Goal: Task Accomplishment & Management: Complete application form

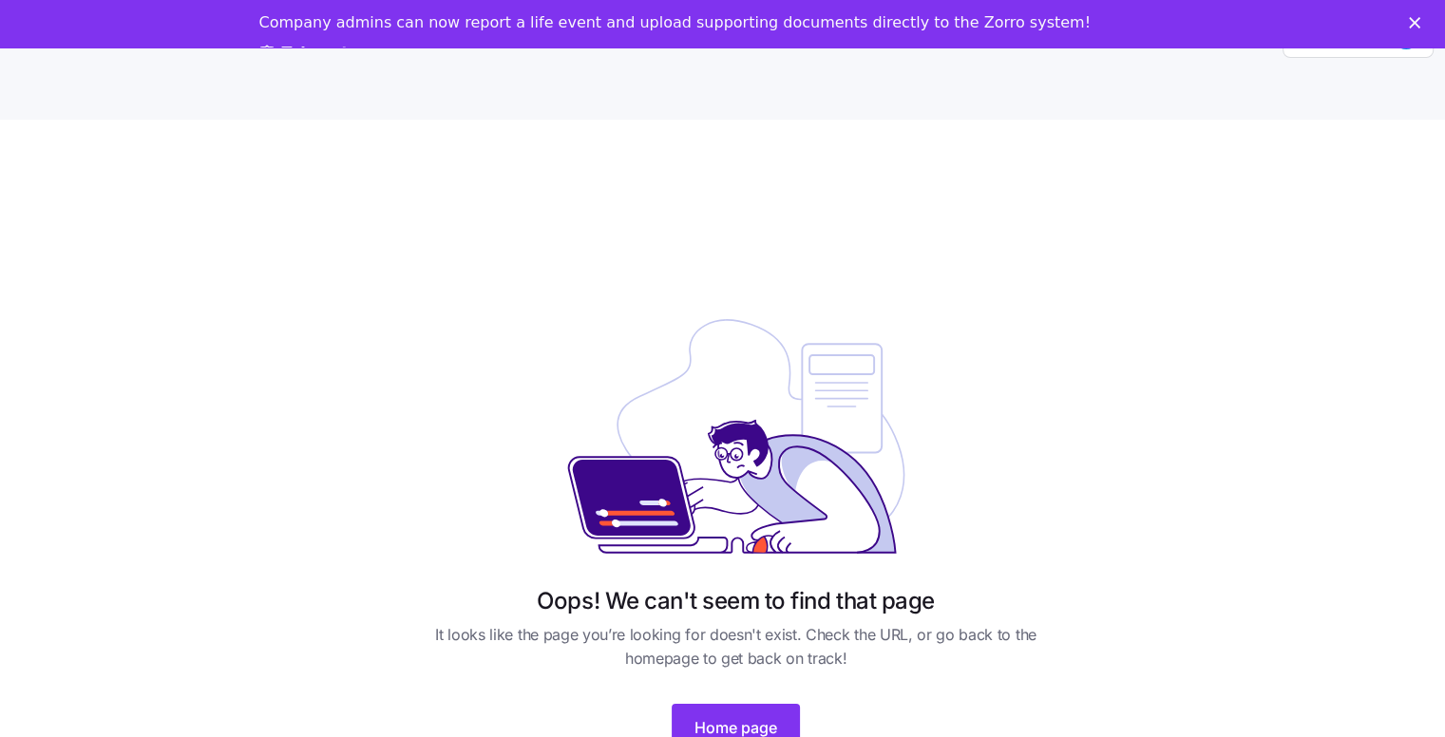
click at [1420, 23] on polygon "Close" at bounding box center [1414, 22] width 11 height 11
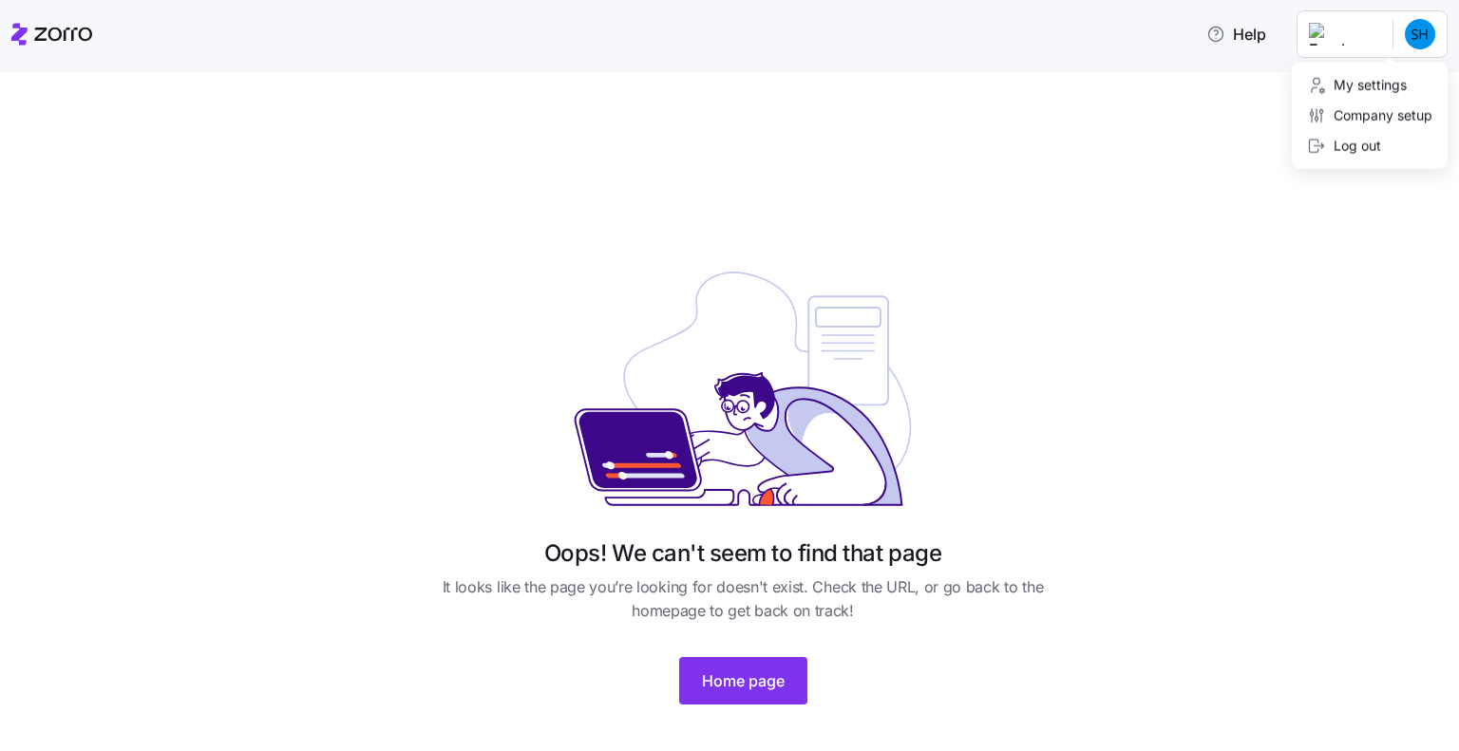
click at [1360, 38] on html "Help Oops! We can't seem to find that page It looks like the page you’re lookin…" at bounding box center [729, 370] width 1459 height 740
click at [731, 664] on html "Help Oops! We can't seem to find that page It looks like the page you’re lookin…" at bounding box center [729, 370] width 1459 height 740
click at [26, 22] on div at bounding box center [51, 34] width 81 height 53
click at [47, 36] on icon at bounding box center [51, 34] width 81 height 23
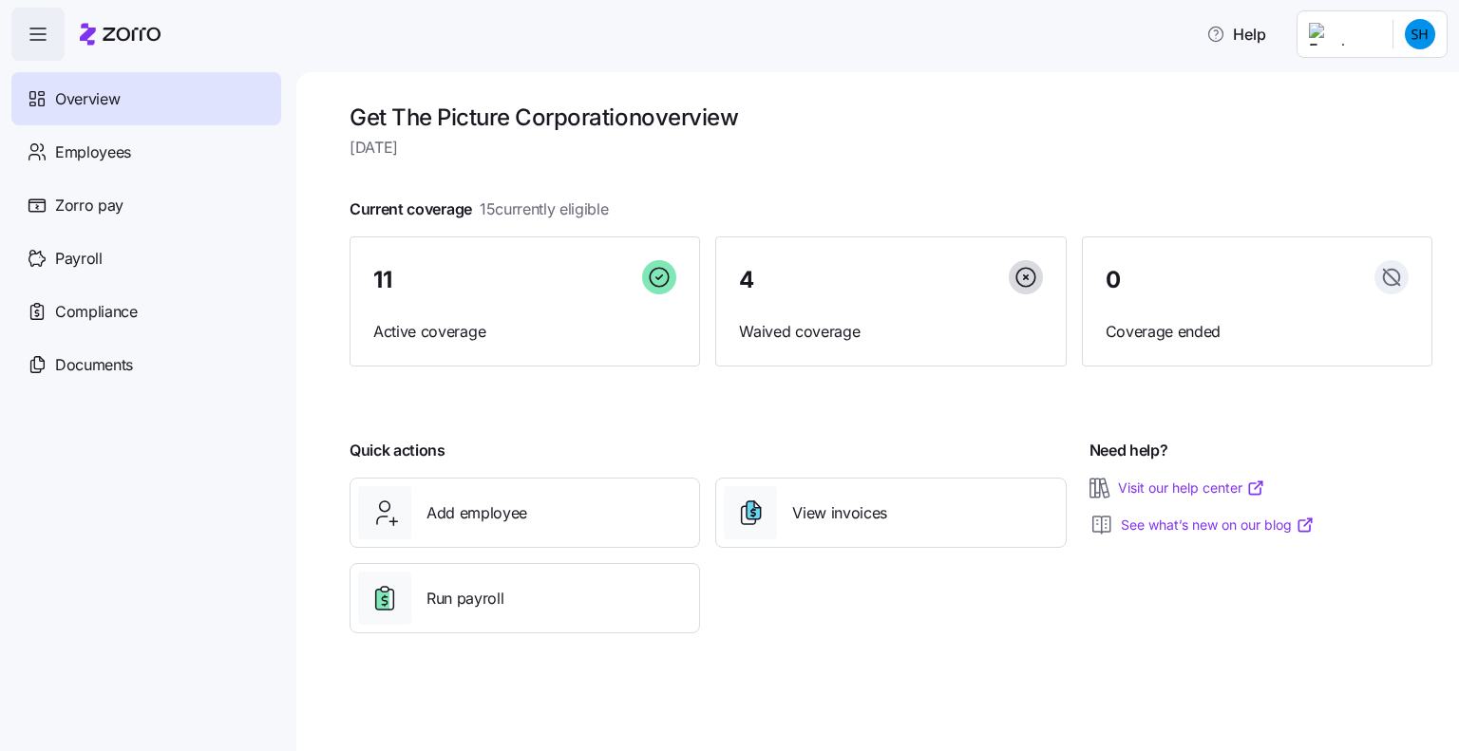
click at [1371, 36] on html "Help Overview Employees Zorro pay Payroll Compliance Documents Get The Picture …" at bounding box center [729, 370] width 1459 height 740
click at [1354, 161] on div "Company setup" at bounding box center [1369, 162] width 125 height 21
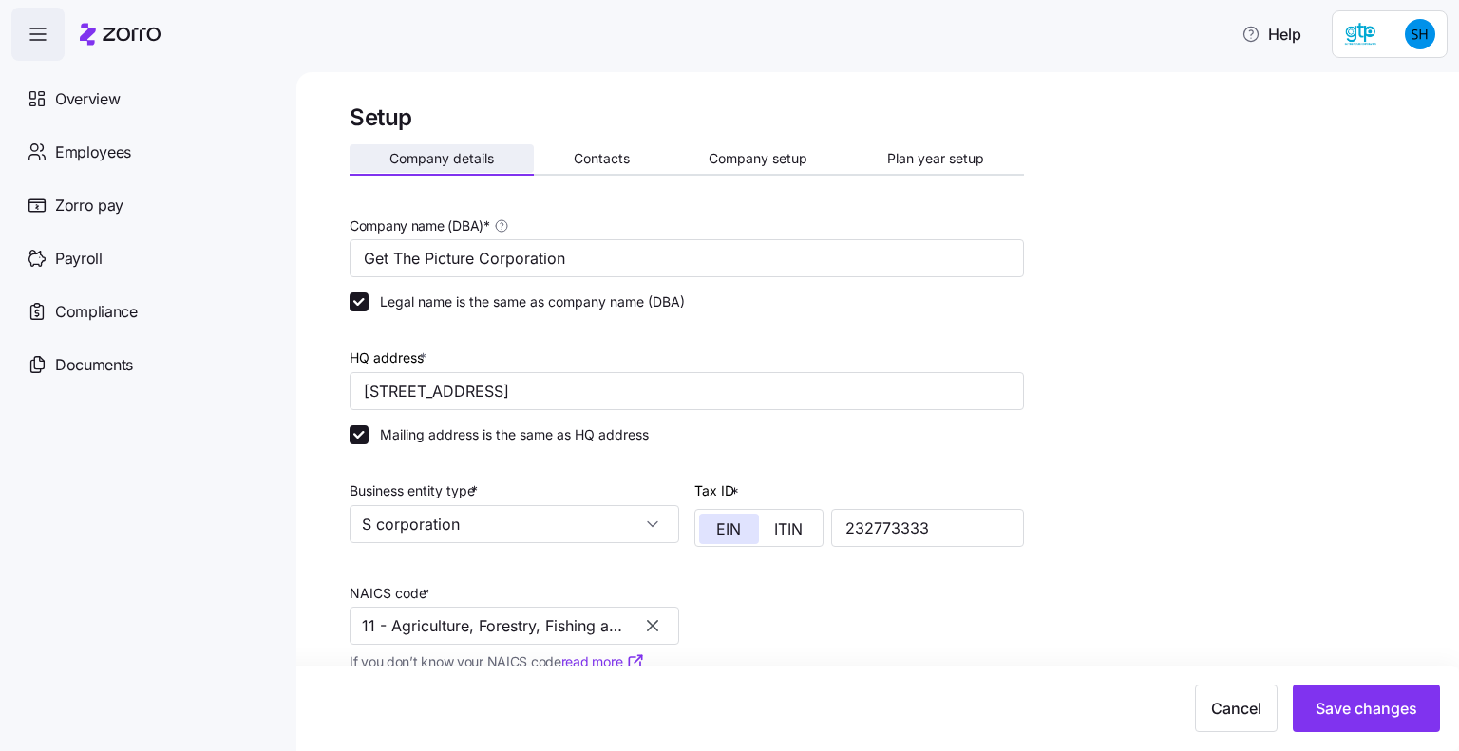
click at [445, 158] on span "Company details" at bounding box center [441, 158] width 104 height 13
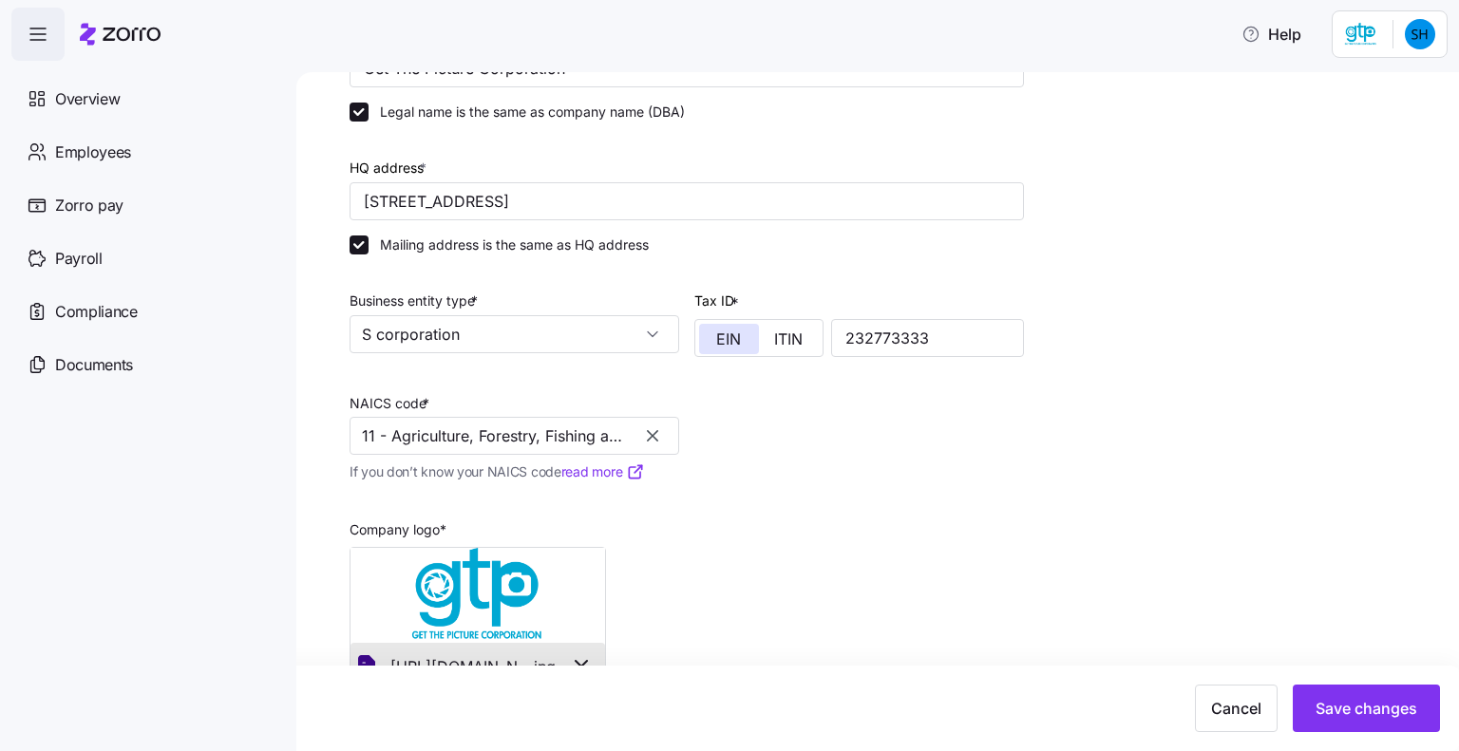
scroll to position [242, 0]
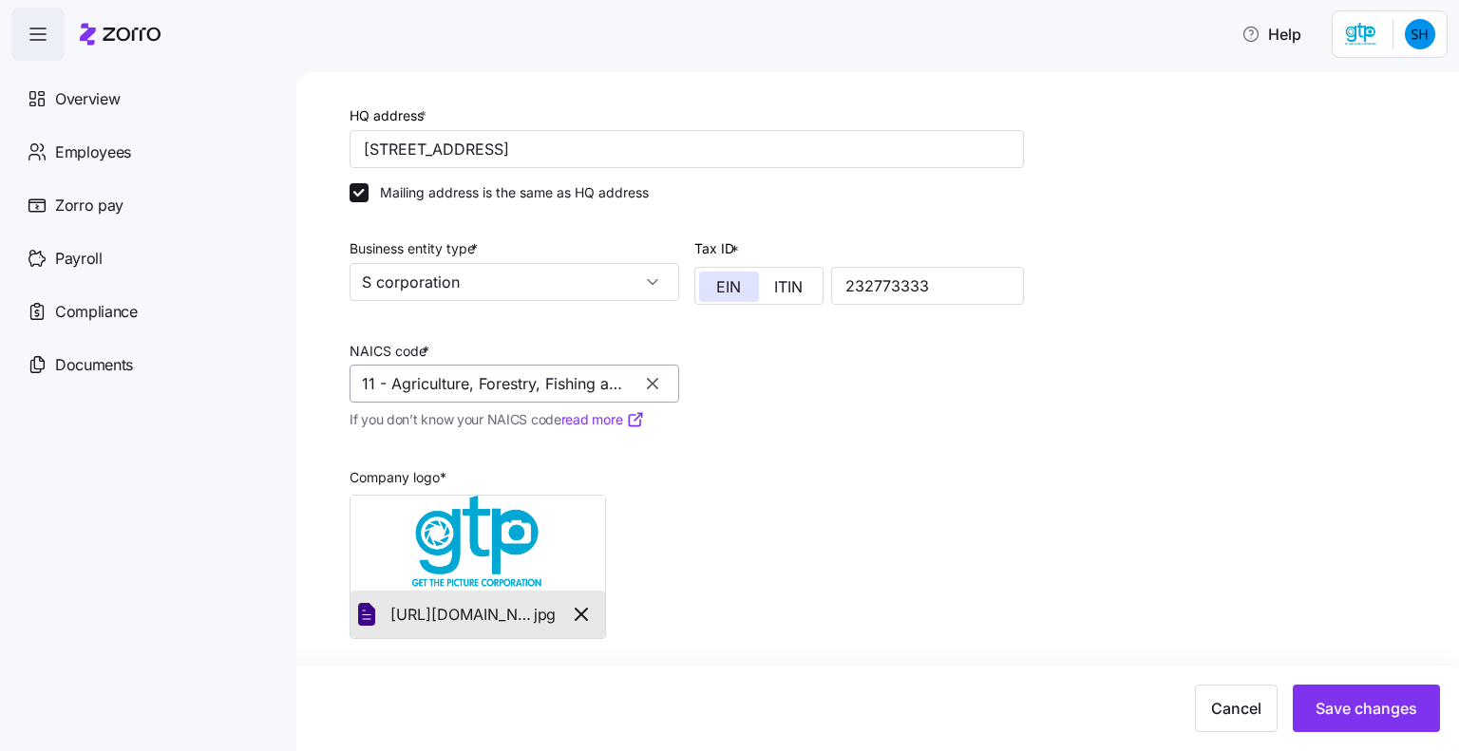
click at [565, 379] on input "11 - Agriculture, Forestry, Fishing and Hunting" at bounding box center [515, 384] width 330 height 38
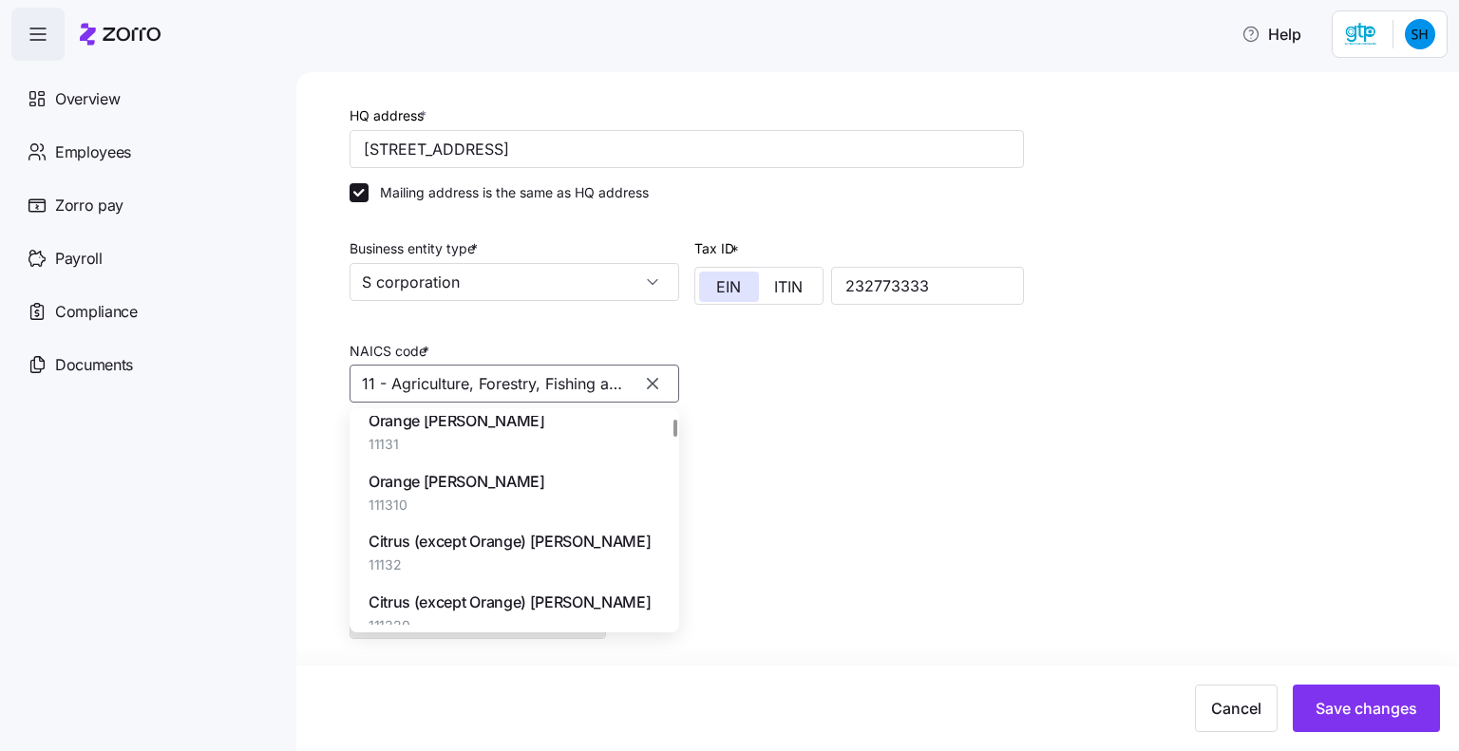
scroll to position [1520, 0]
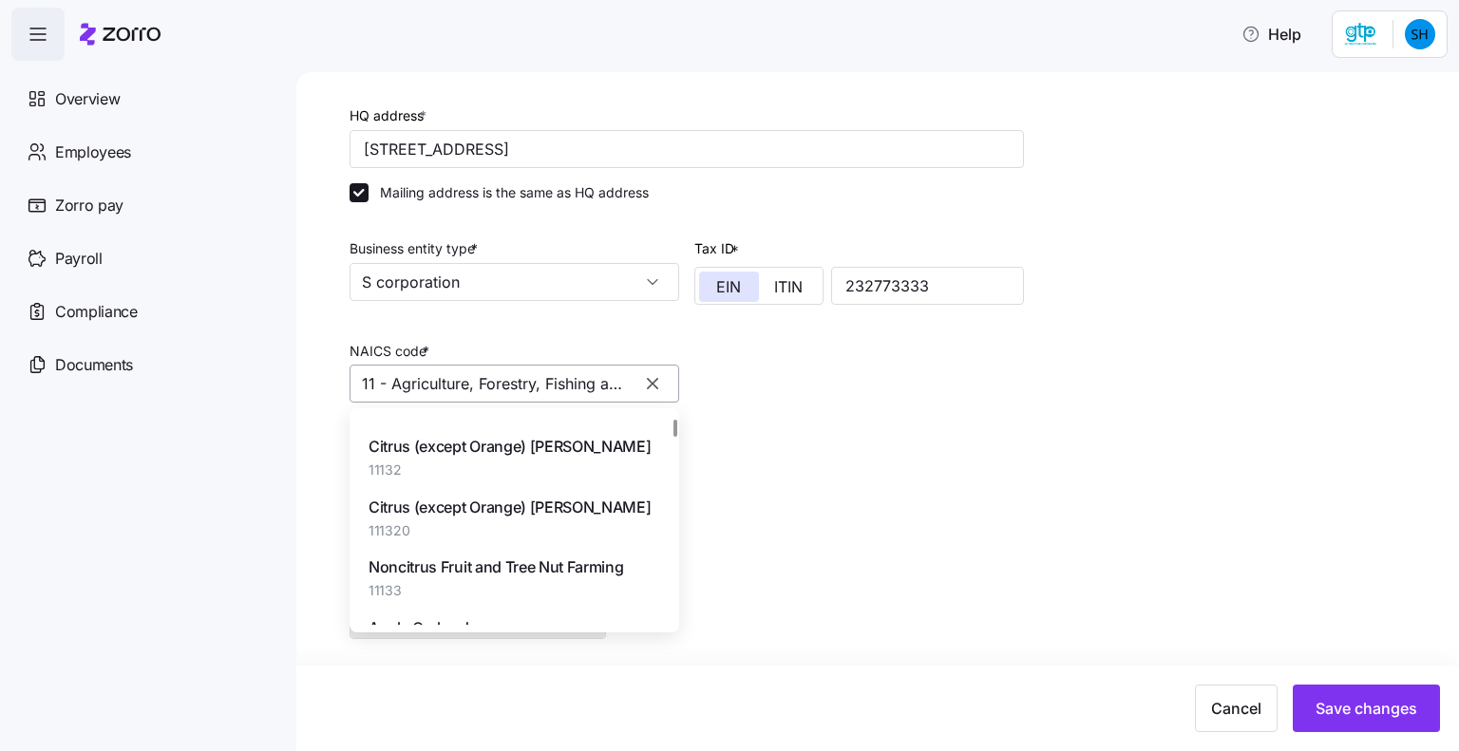
click at [474, 386] on input "11 - Agriculture, Forestry, Fishing and Hunting" at bounding box center [515, 384] width 330 height 38
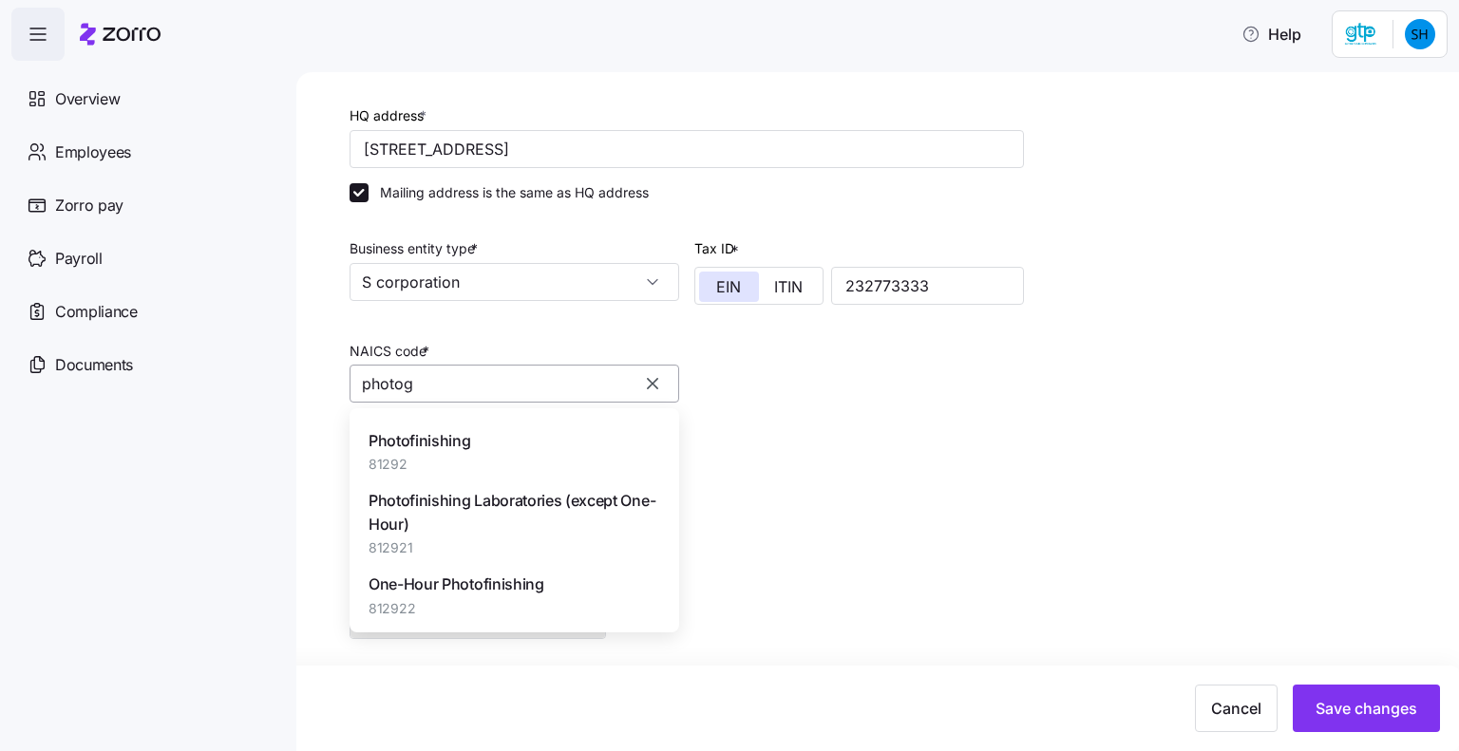
scroll to position [223, 0]
click at [501, 475] on span "Photographic Services" at bounding box center [447, 464] width 157 height 24
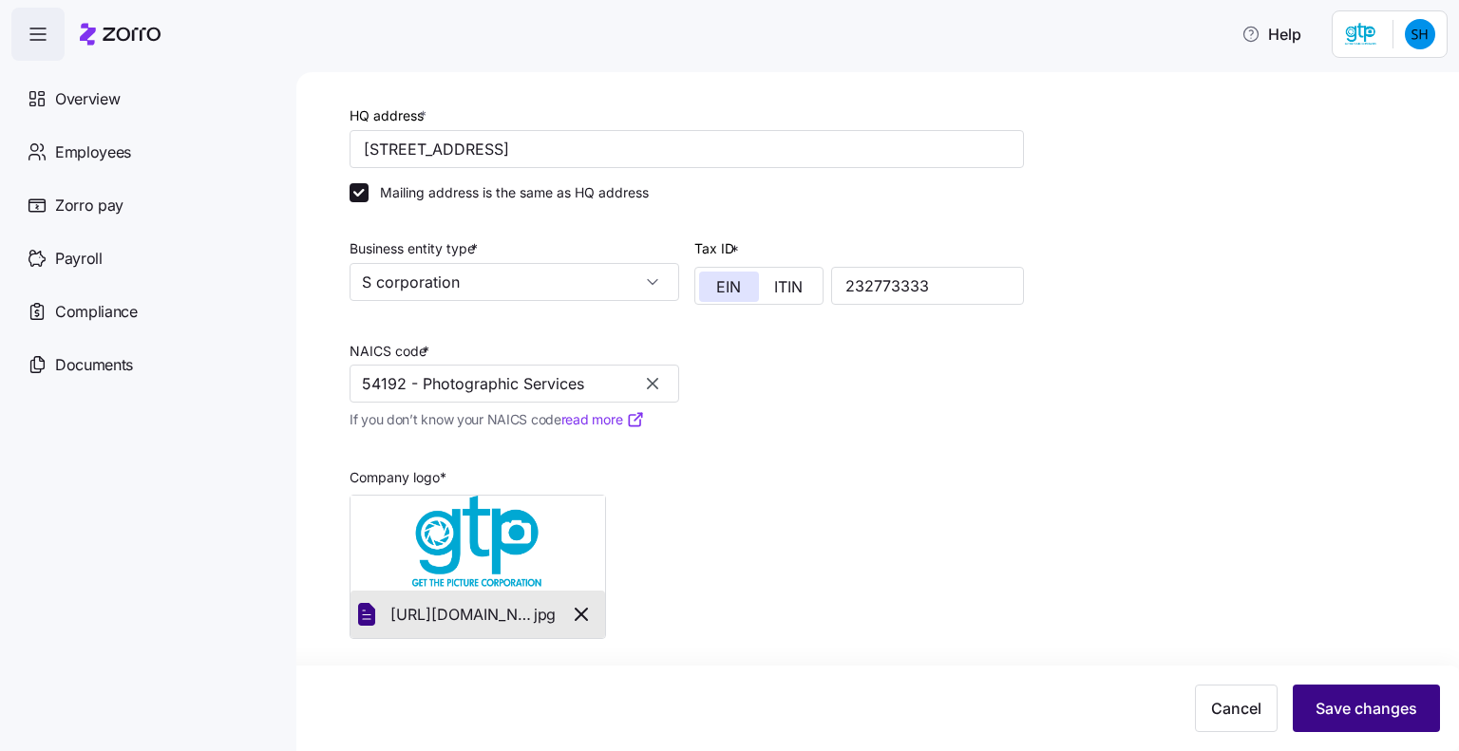
click at [1346, 703] on span "Save changes" at bounding box center [1367, 708] width 102 height 23
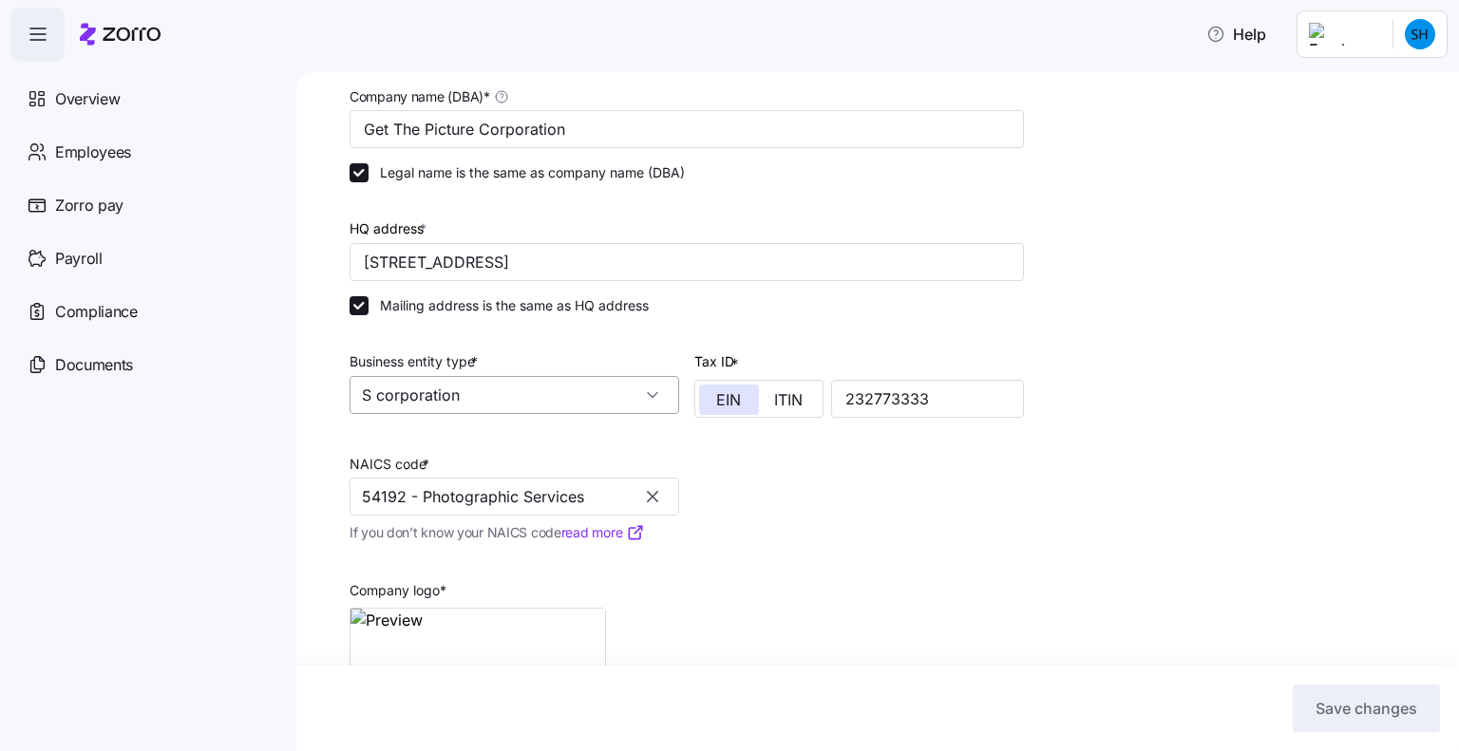
scroll to position [242, 0]
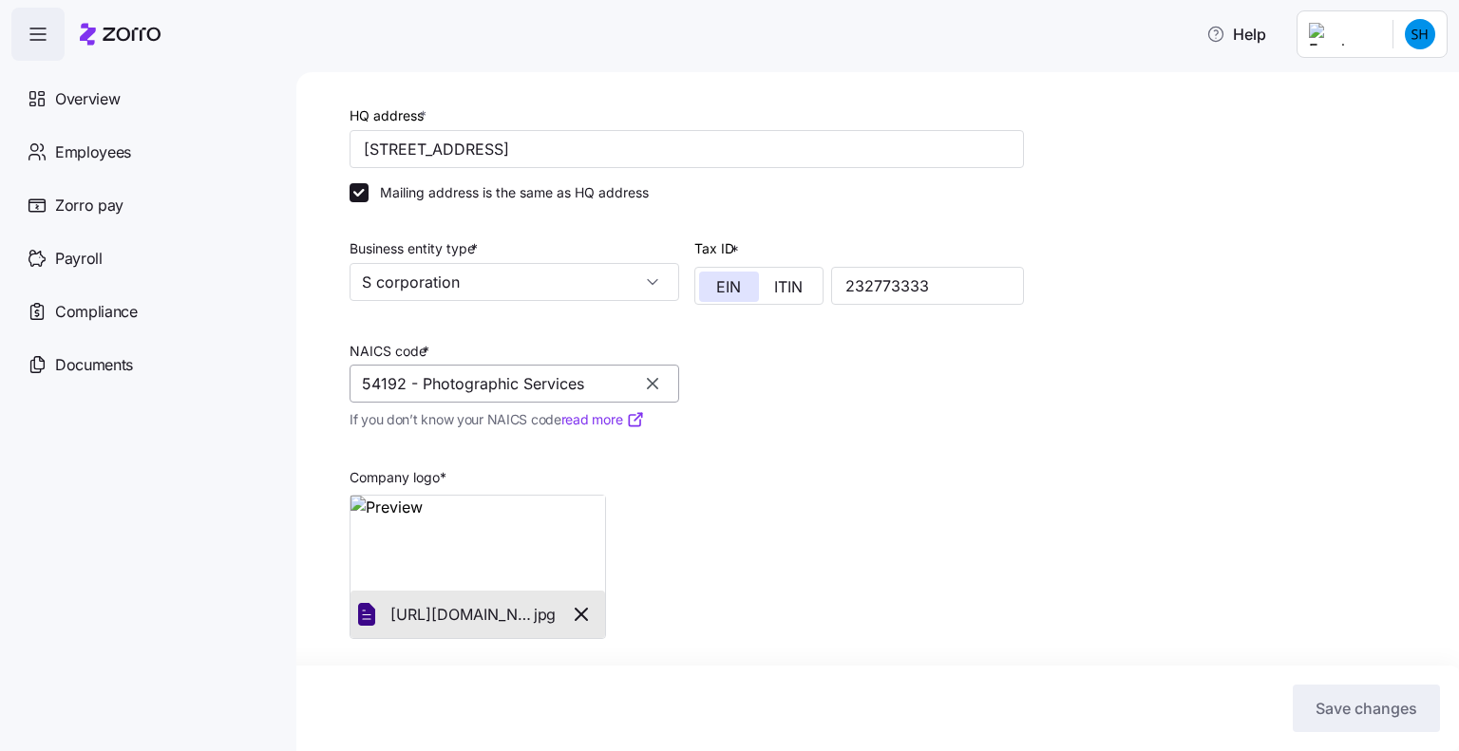
click at [598, 388] on input "54192 - Photographic Services" at bounding box center [515, 384] width 330 height 38
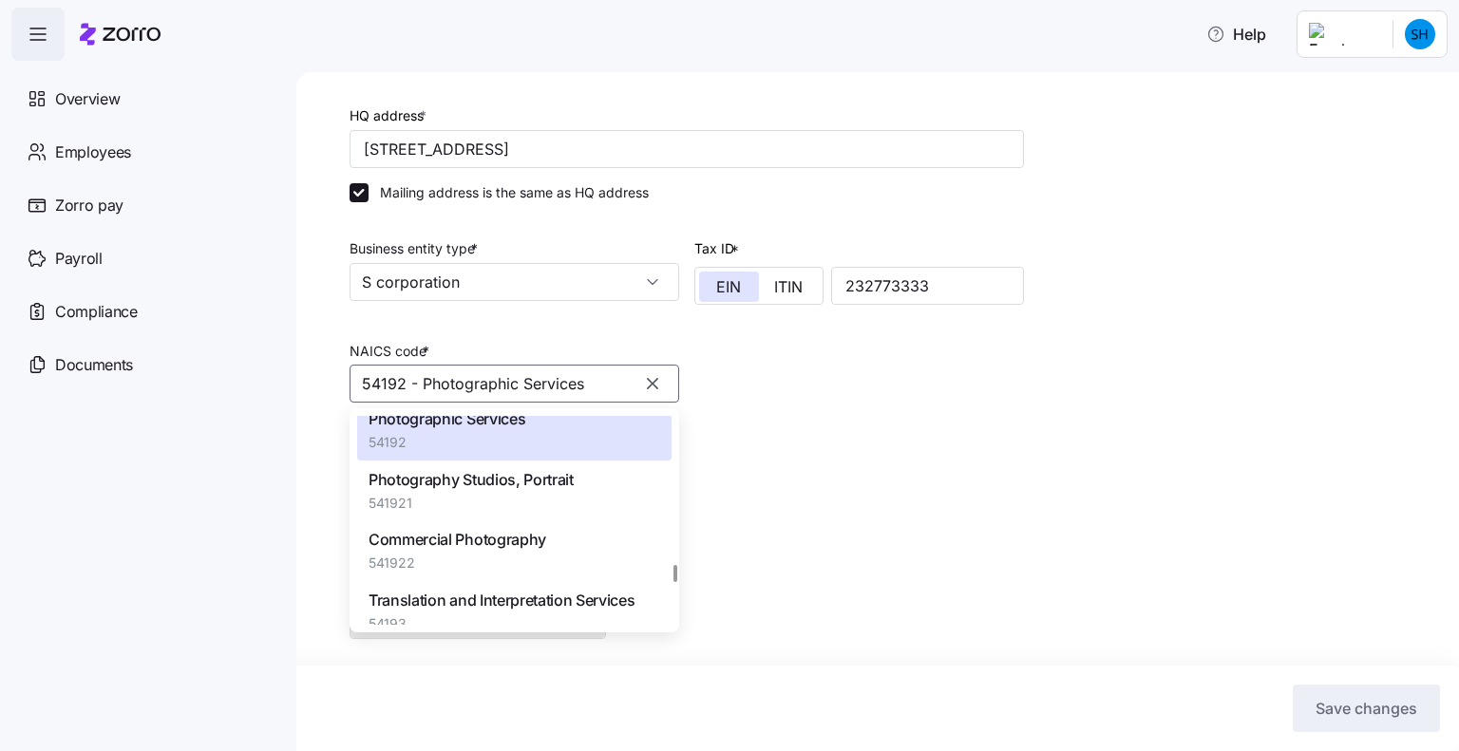
scroll to position [115461, 0]
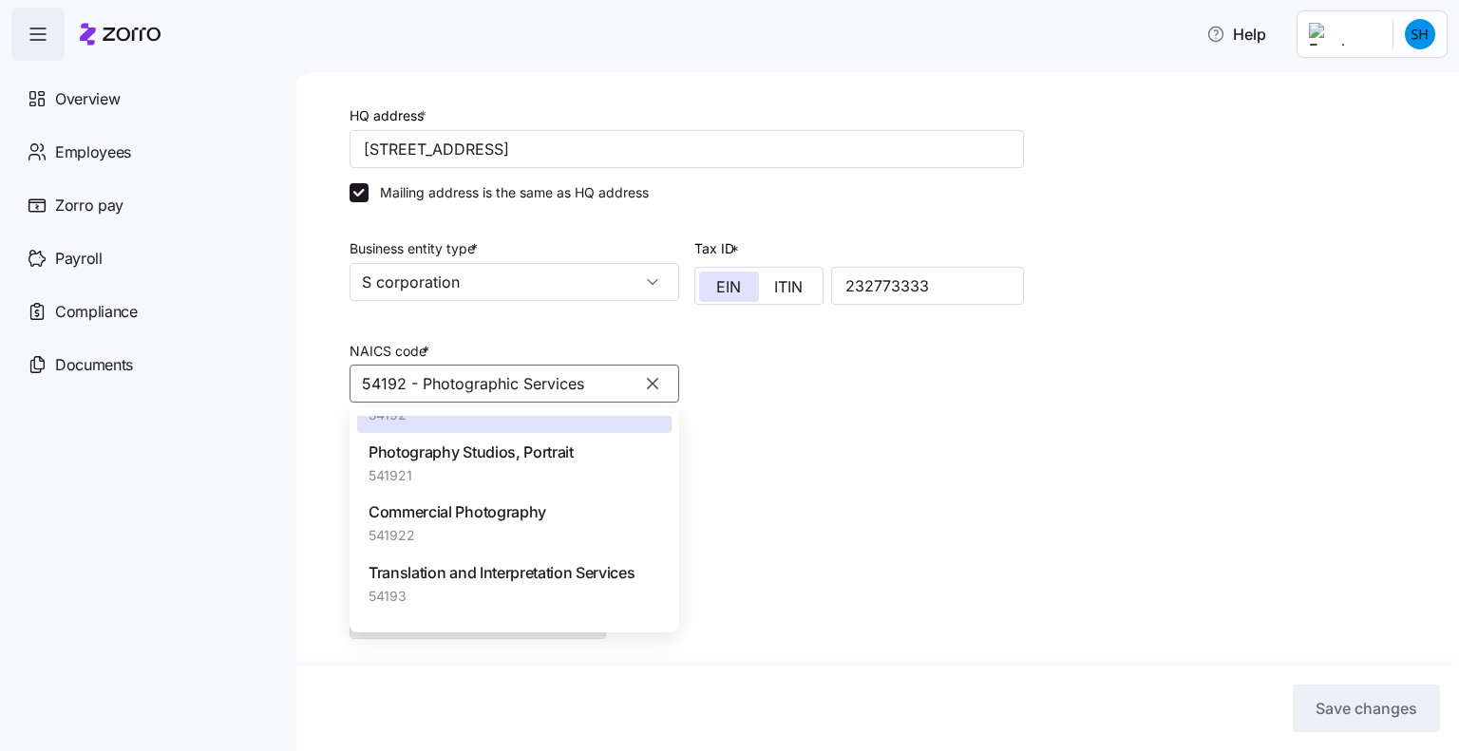
click at [491, 474] on span "541921" at bounding box center [471, 475] width 205 height 19
type input "541921 - Photography Studios, Portrait"
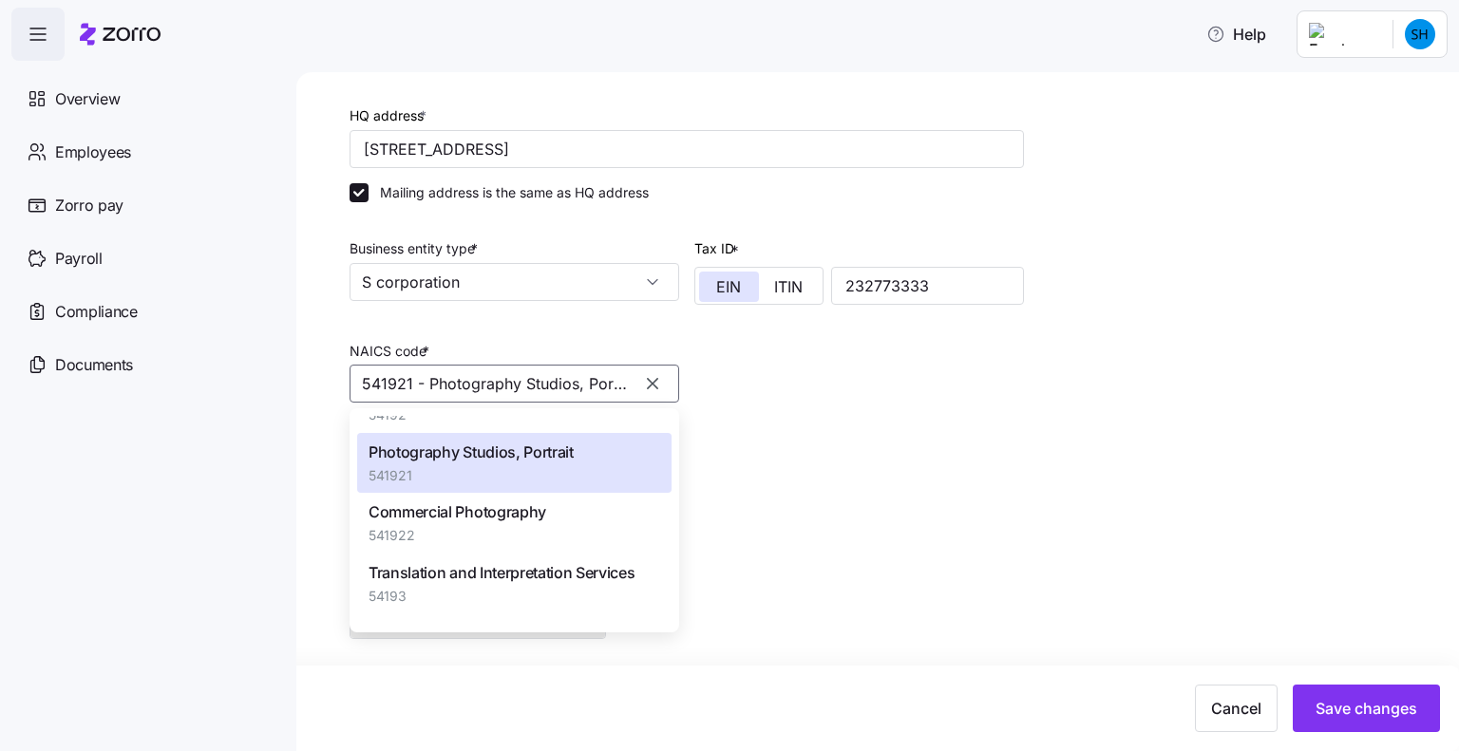
click at [561, 450] on span "Photography Studios, Portrait" at bounding box center [471, 453] width 205 height 24
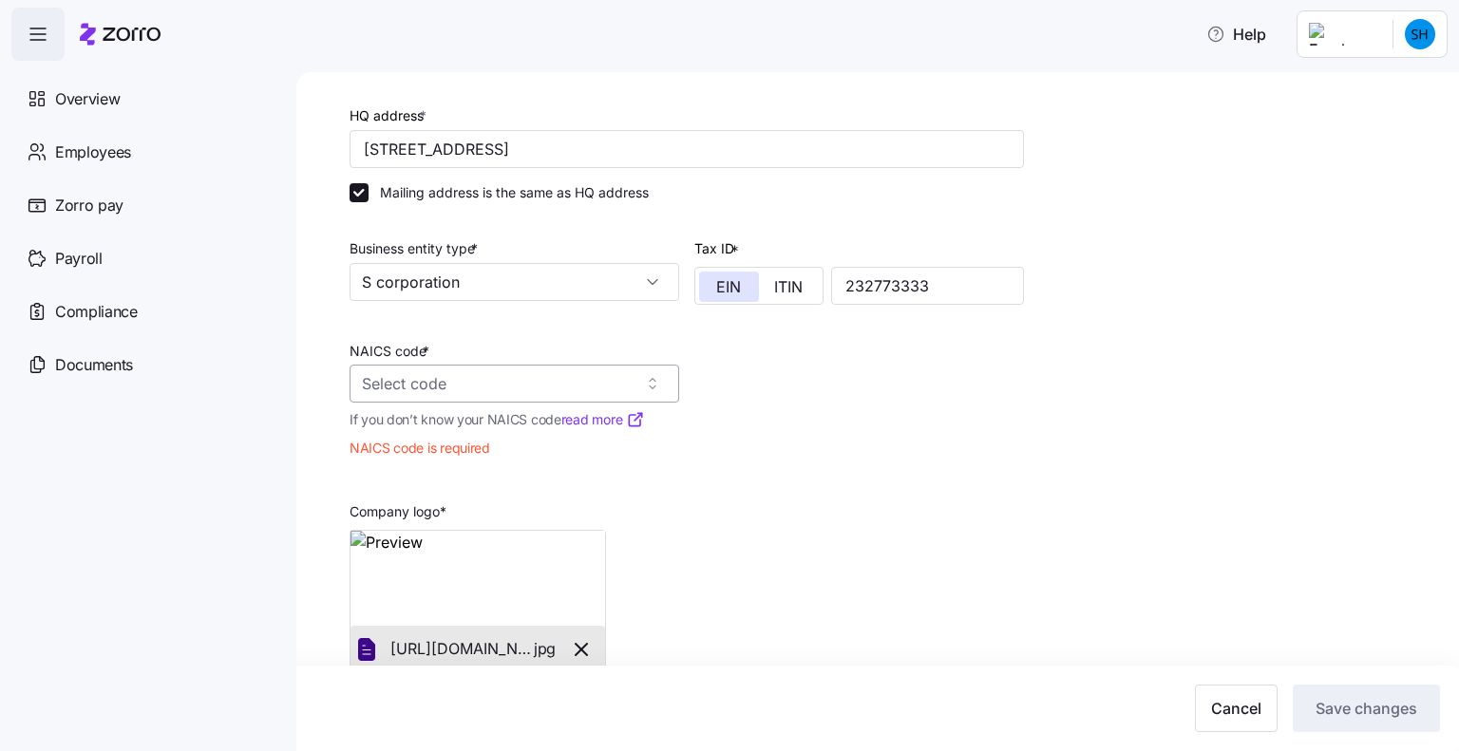
click at [541, 381] on input "NAICS code *" at bounding box center [515, 384] width 330 height 38
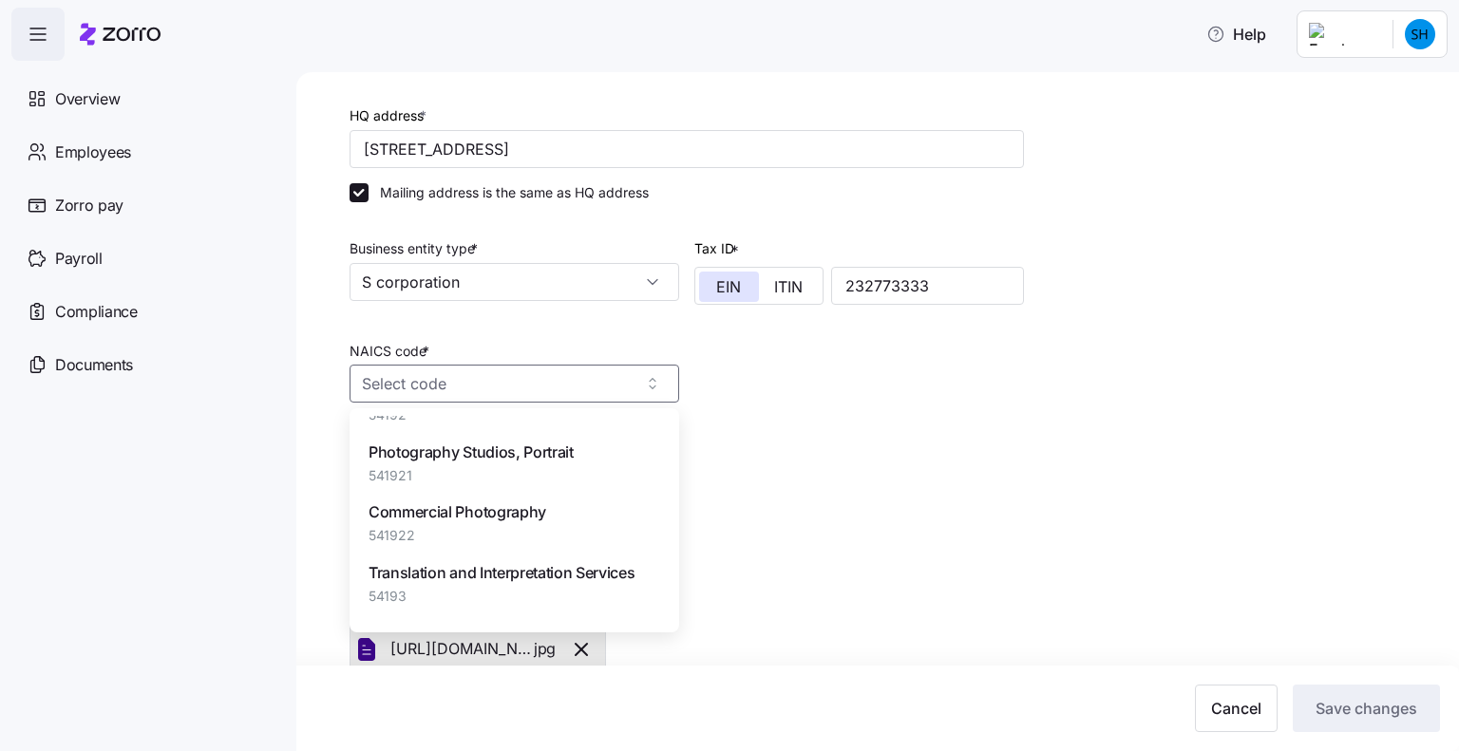
click at [455, 465] on span "Photography Studios, Portrait" at bounding box center [471, 453] width 205 height 24
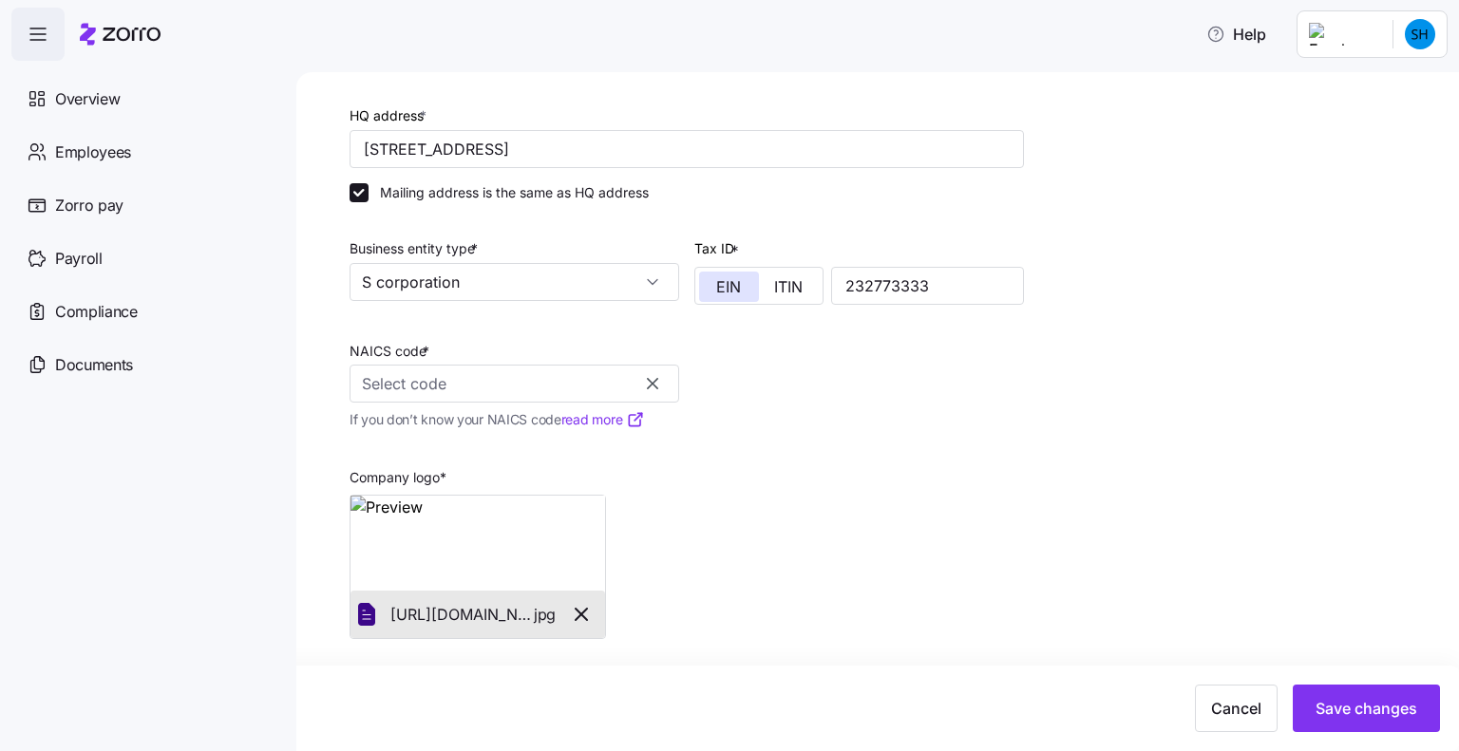
type input "541921 - Photography Studios, Portrait"
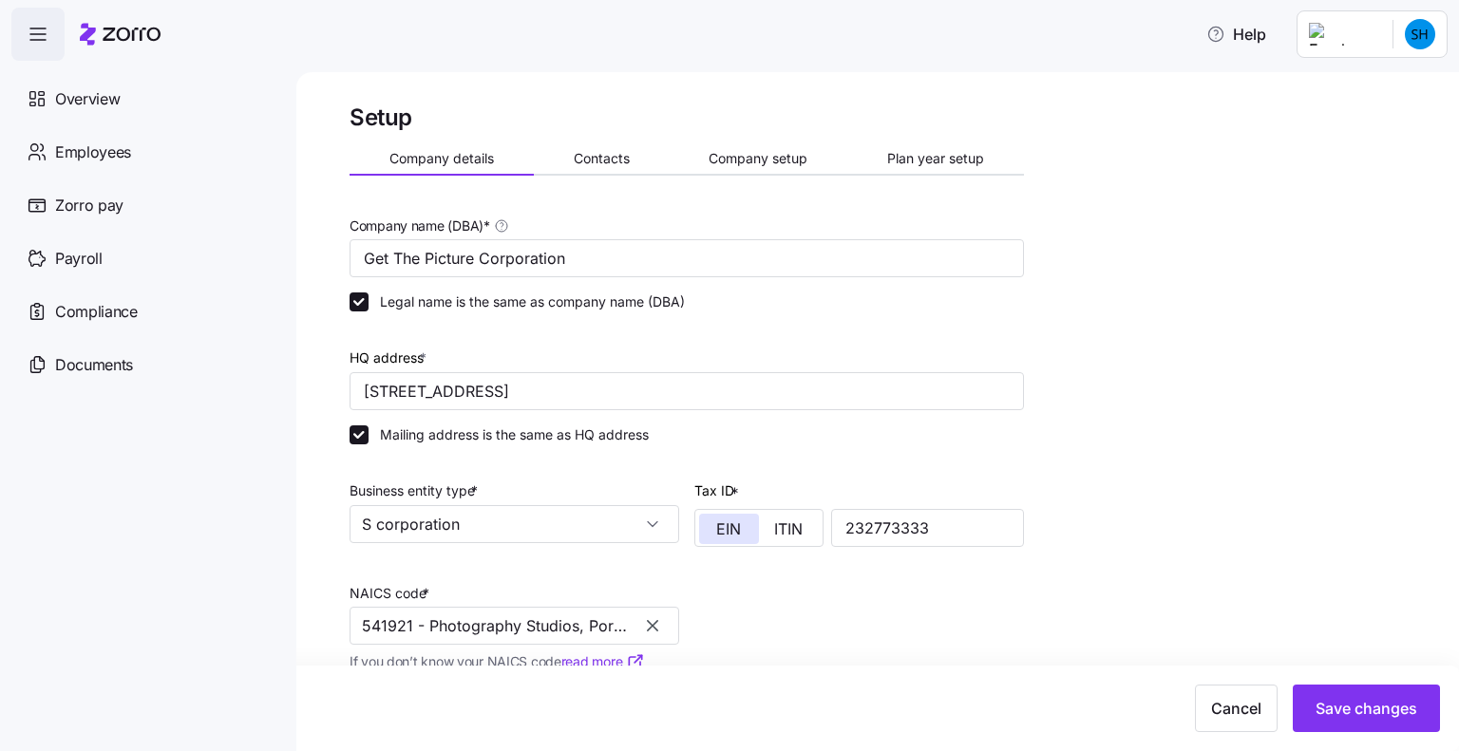
click at [1120, 297] on div "Setup Company details Contacts Company setup Plan year setup Company name (DBA)…" at bounding box center [891, 538] width 1083 height 870
click at [1378, 710] on span "Save changes" at bounding box center [1367, 708] width 102 height 23
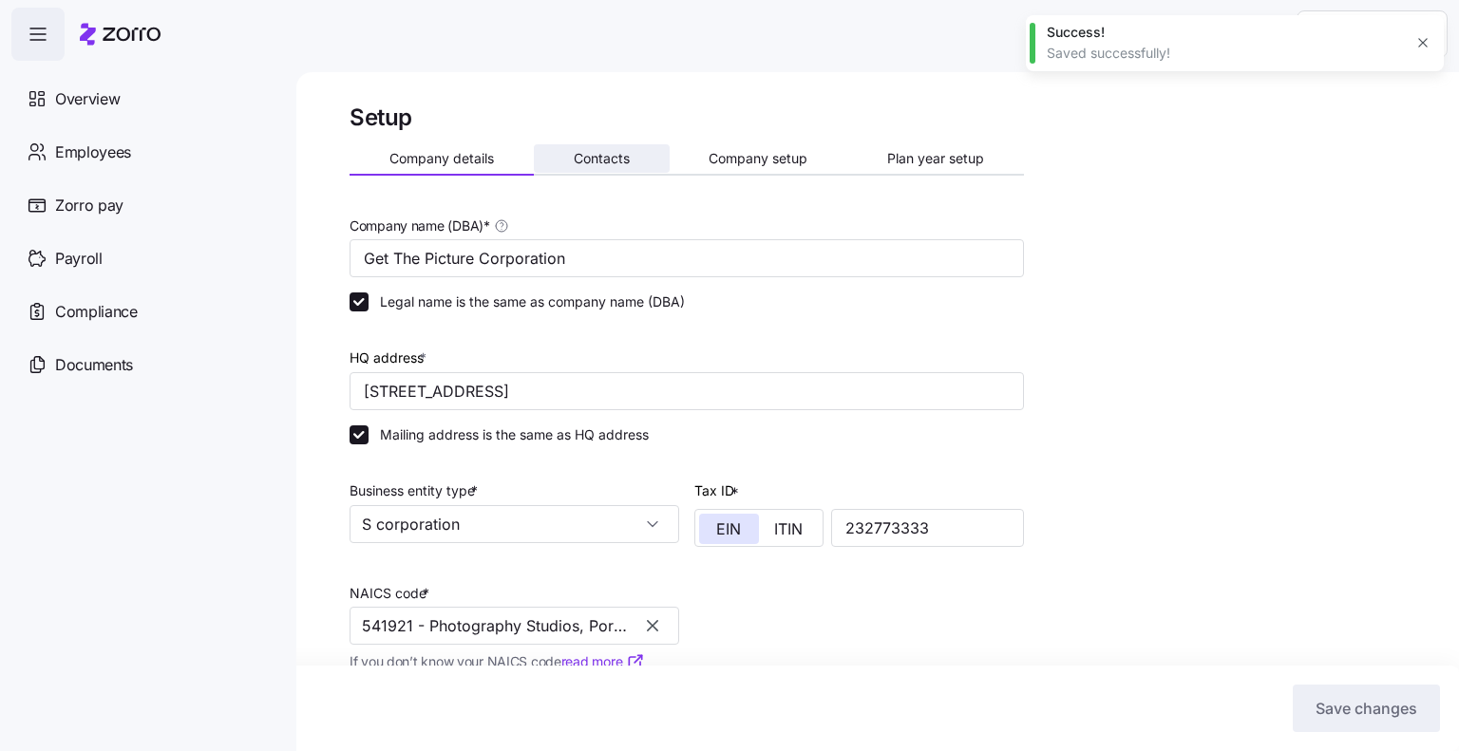
click at [618, 155] on span "Contacts" at bounding box center [602, 158] width 56 height 13
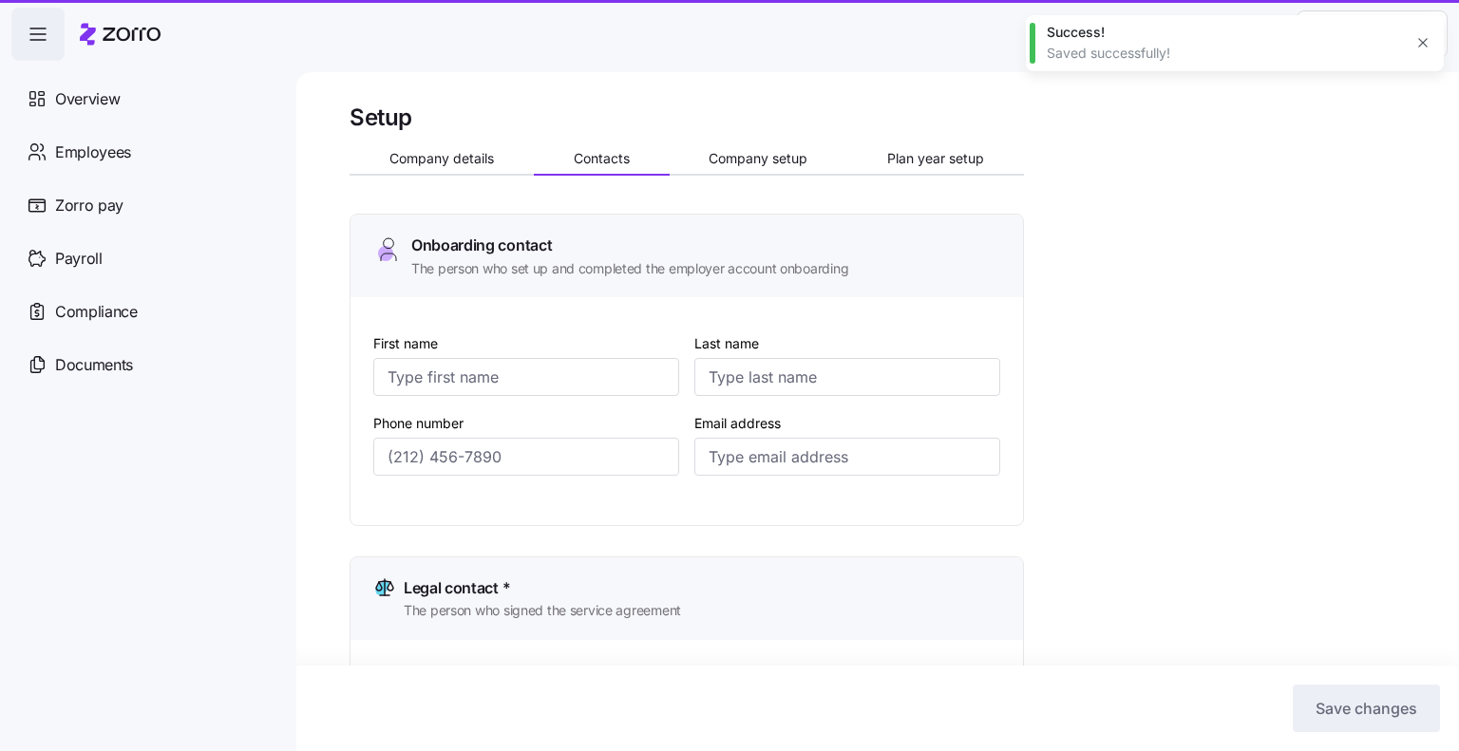
type input "[PERSON_NAME]"
type input "[PERSON_NAME][EMAIL_ADDRESS][DOMAIN_NAME]"
type input "[PERSON_NAME]"
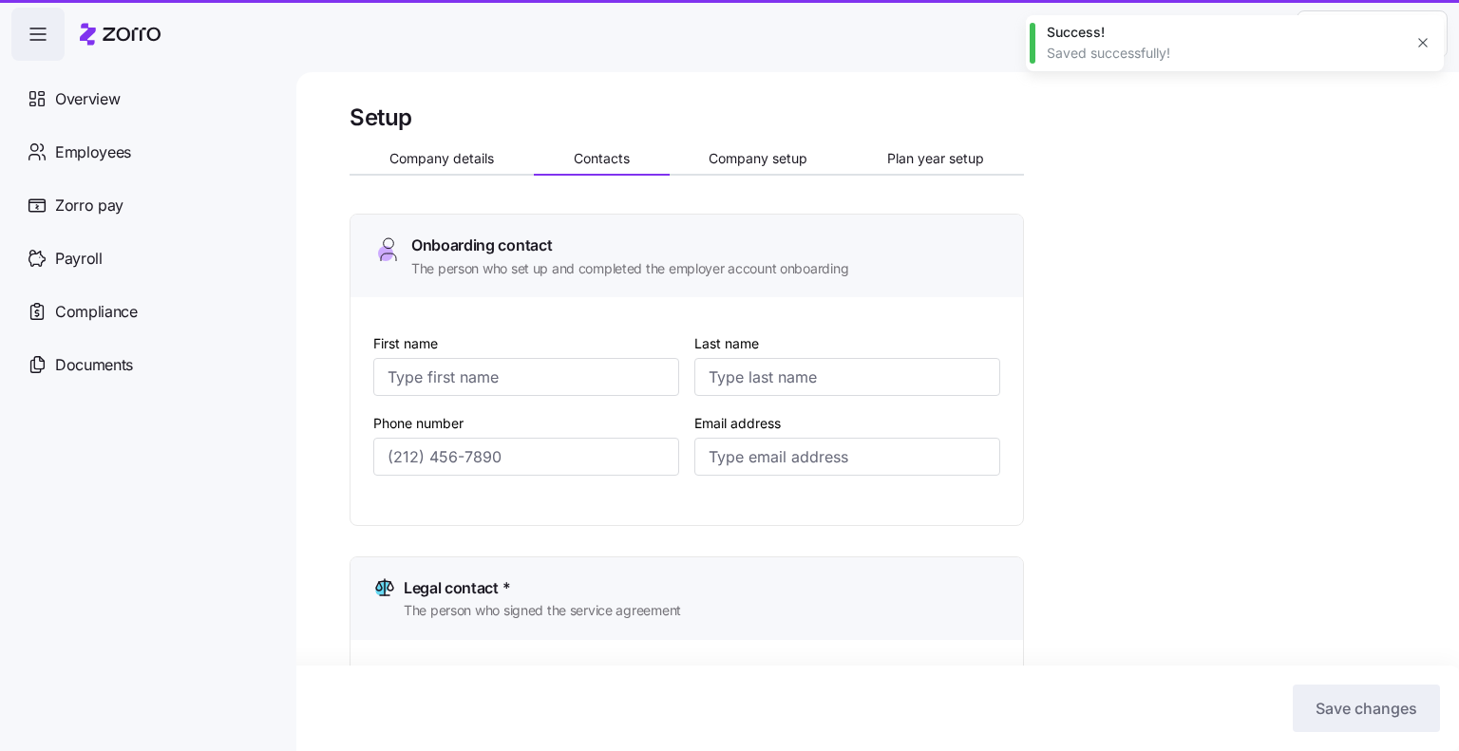
type input "[PERSON_NAME][EMAIL_ADDRESS][DOMAIN_NAME]"
type input "[PERSON_NAME]"
type input "[PERSON_NAME][EMAIL_ADDRESS][DOMAIN_NAME]"
type input "[PERSON_NAME]"
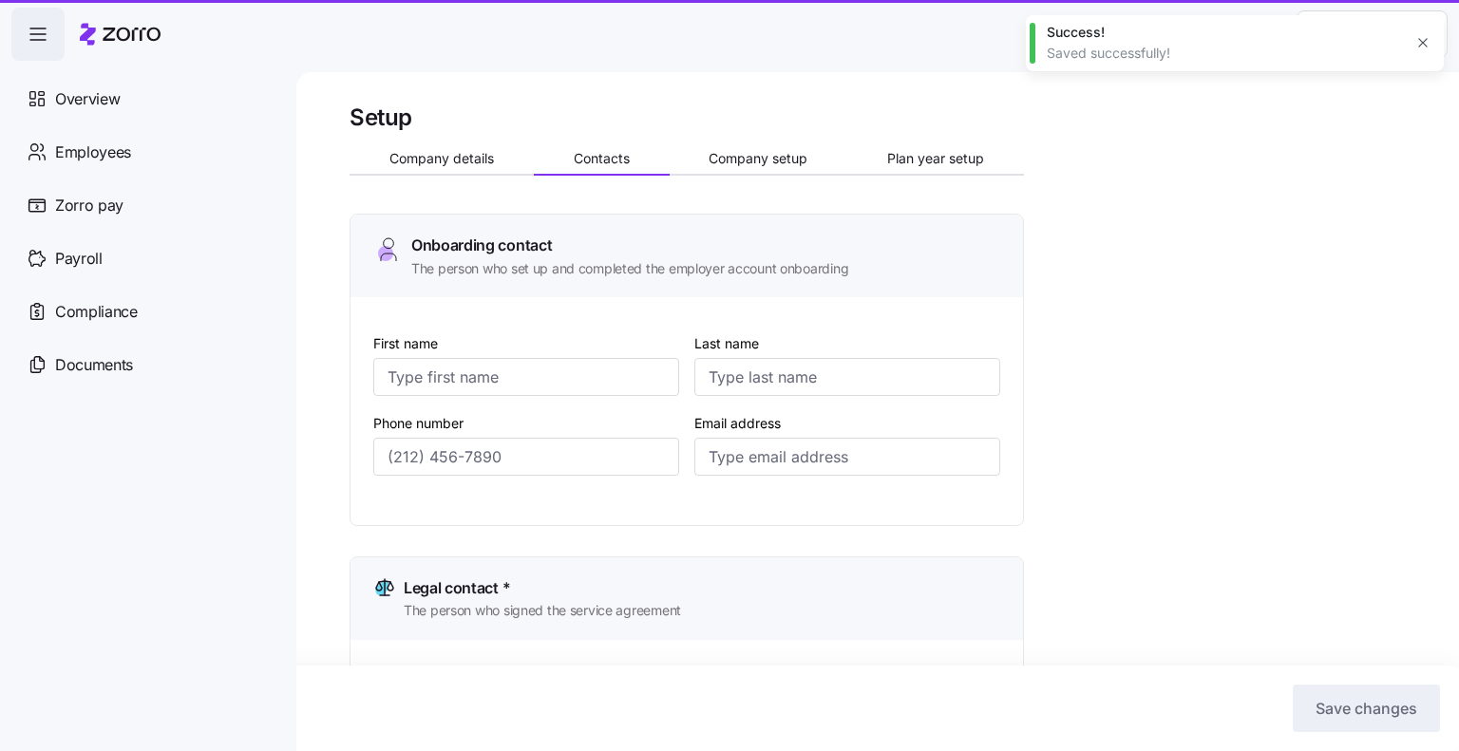
type input "Eichfeld"
type input "[PERSON_NAME][EMAIL_ADDRESS][DOMAIN_NAME]"
type input "[PHONE_NUMBER]"
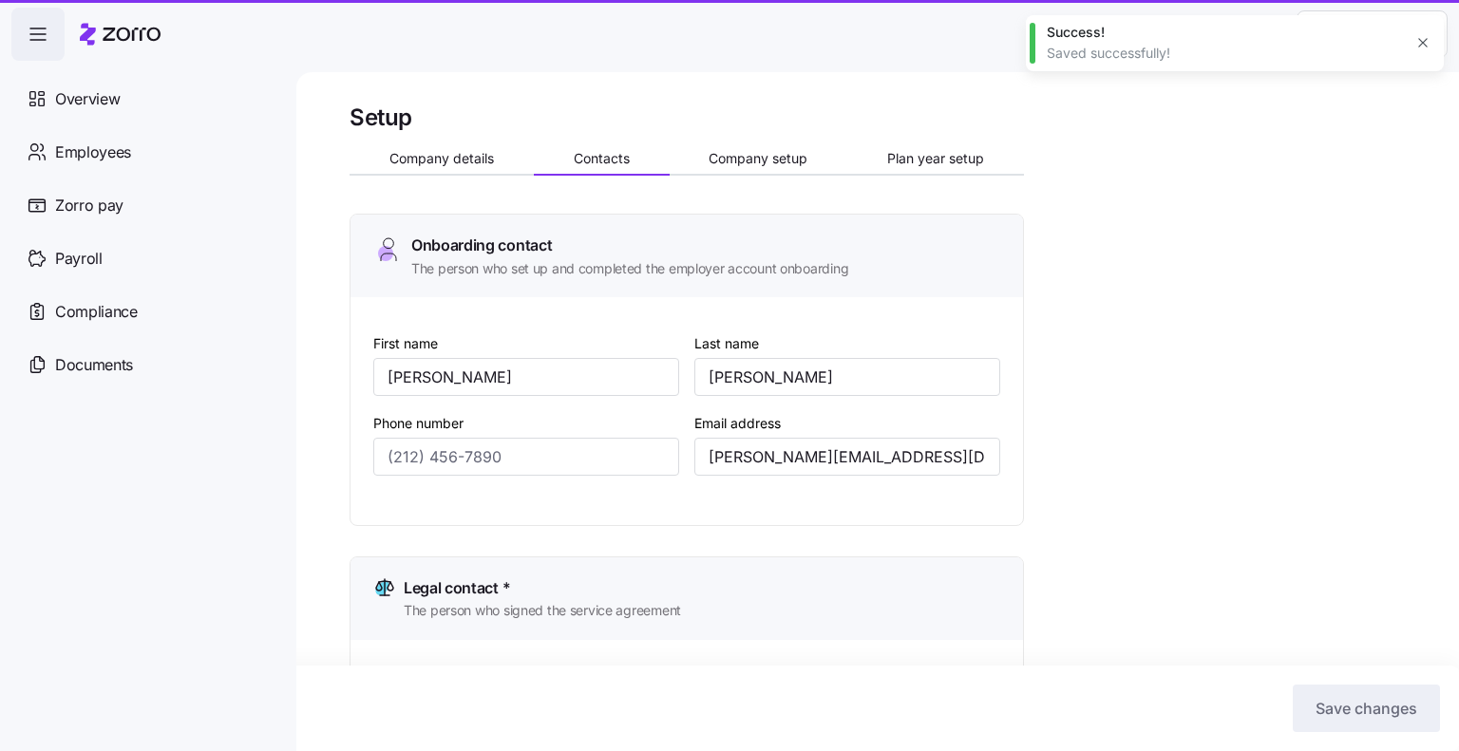
type input "[PHONE_NUMBER]"
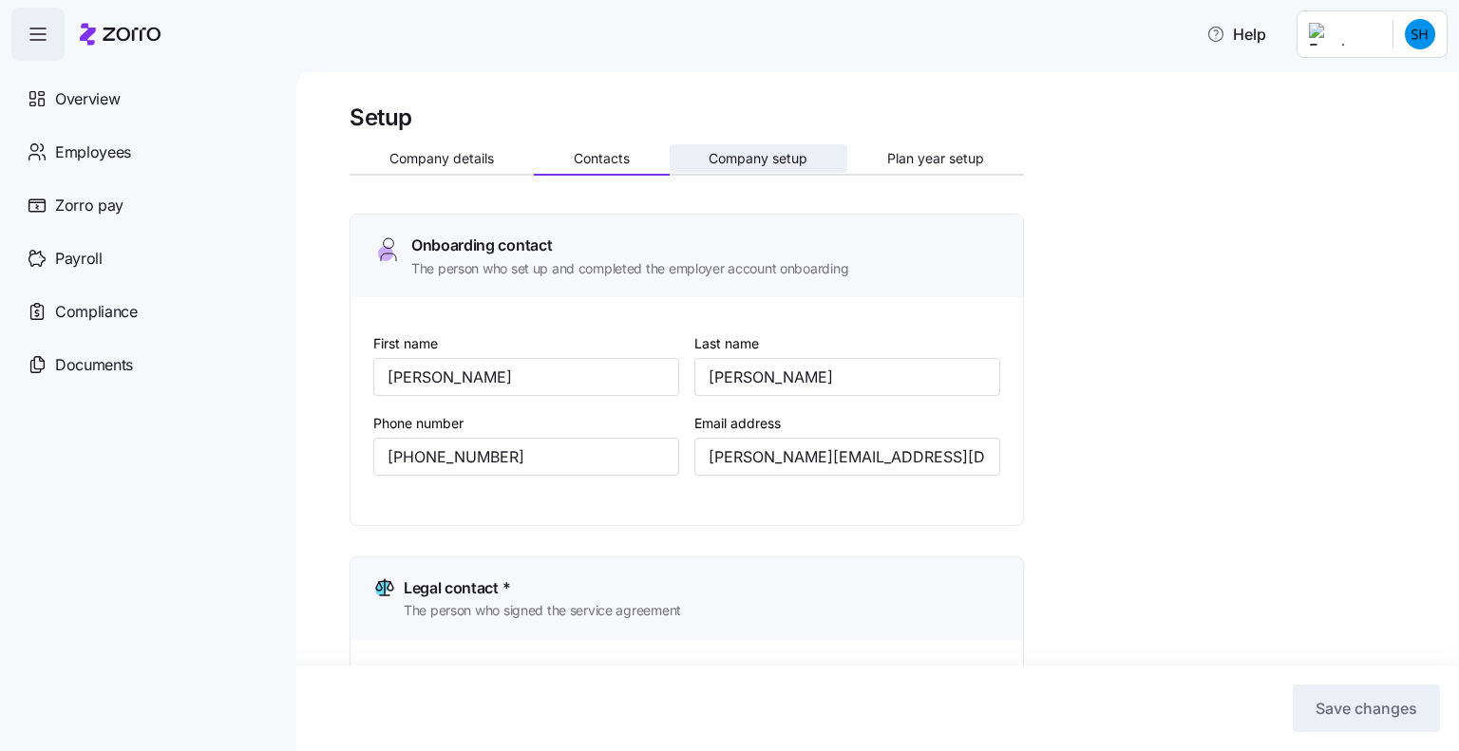
click at [769, 154] on span "Company setup" at bounding box center [758, 158] width 99 height 13
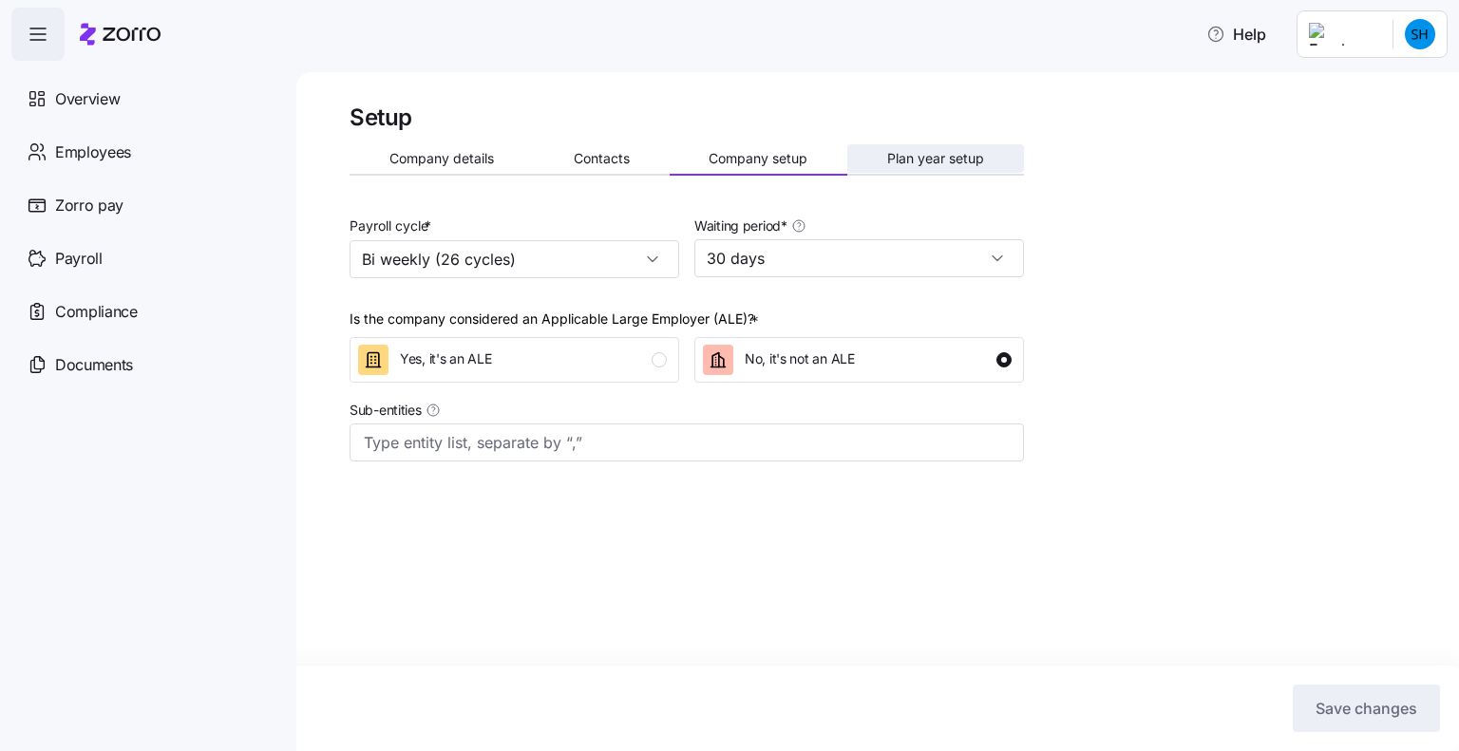
click at [919, 169] on button "Plan year setup" at bounding box center [935, 158] width 177 height 28
